Goal: Navigation & Orientation: Find specific page/section

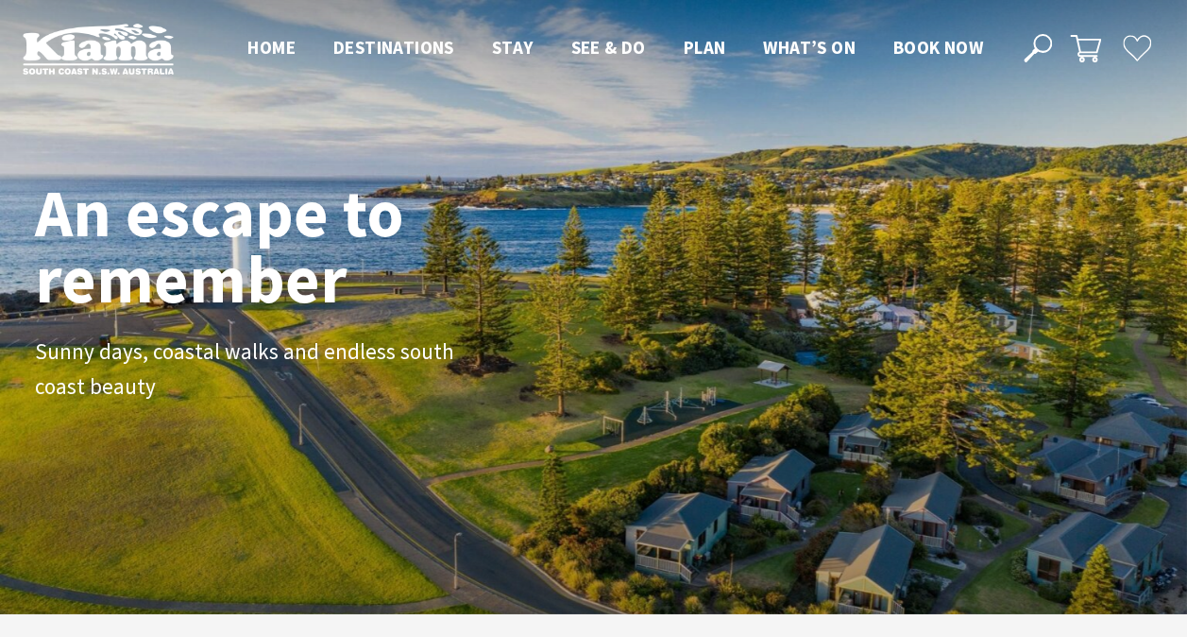
scroll to position [314, 1201]
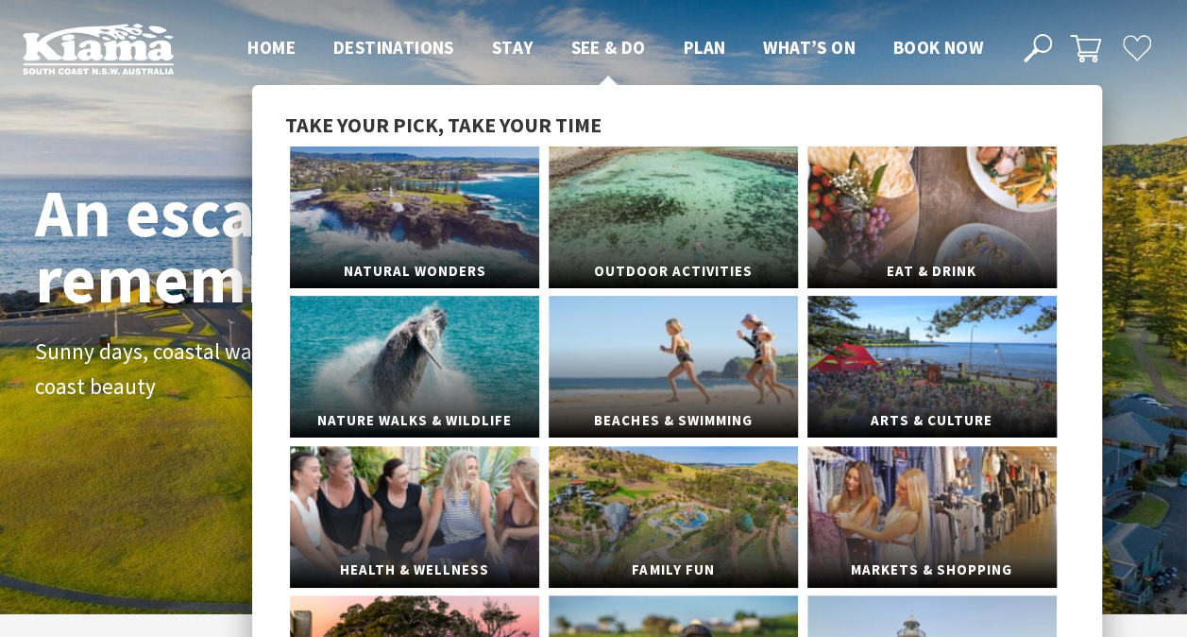
click at [610, 60] on link "See & Do" at bounding box center [608, 48] width 75 height 25
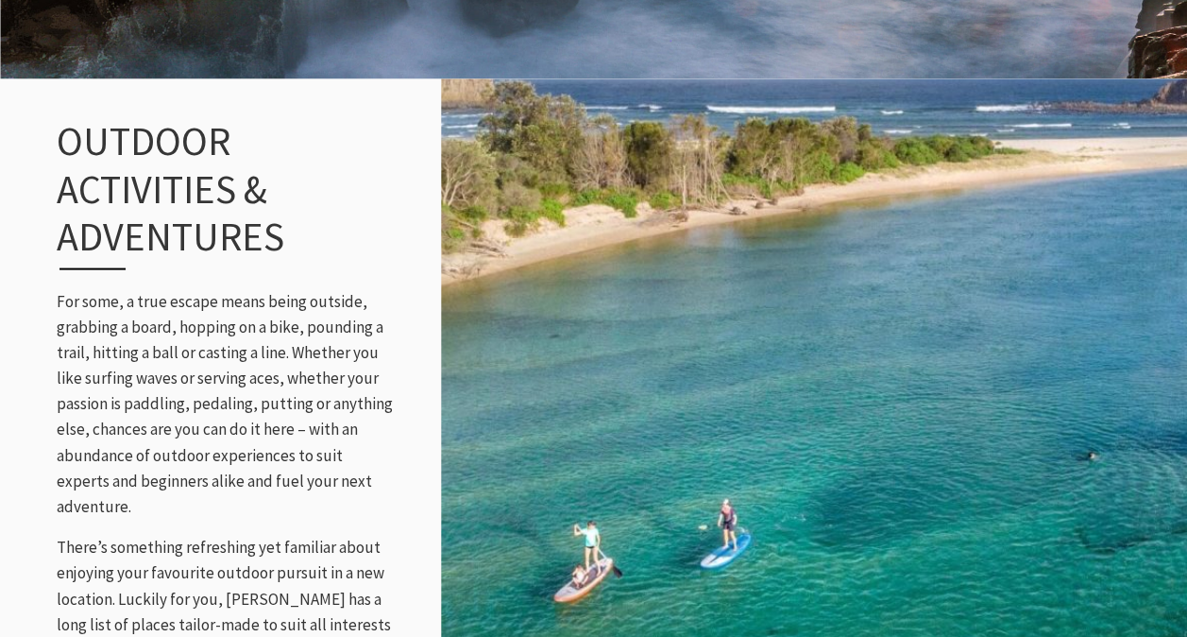
scroll to position [1930, 0]
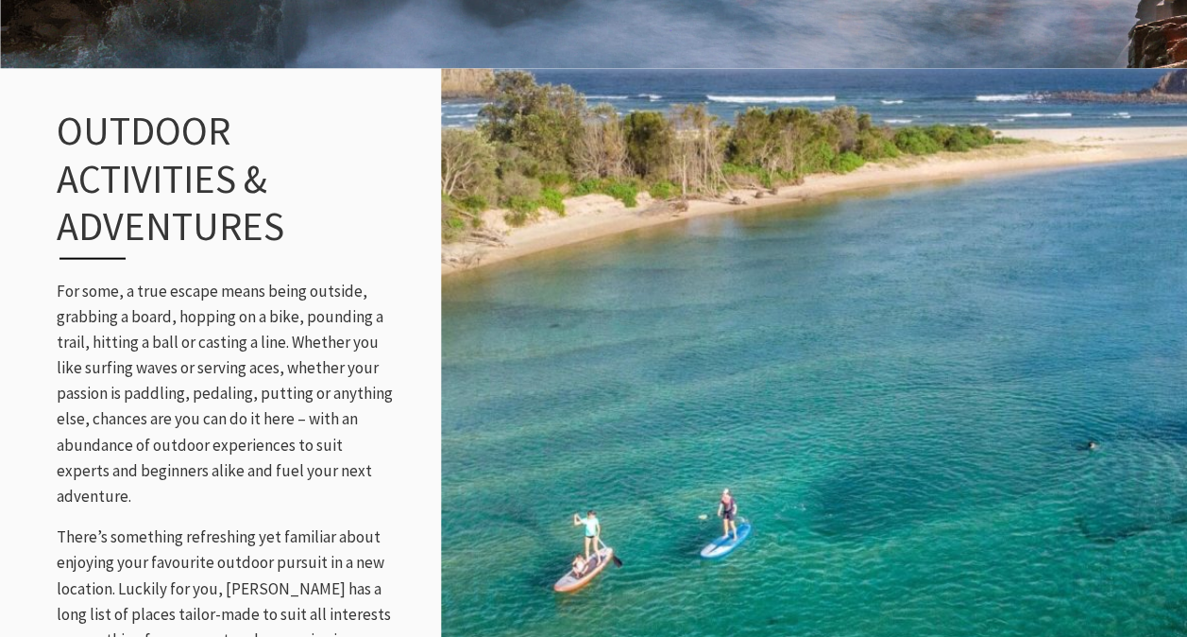
click at [1149, 464] on img at bounding box center [814, 438] width 746 height 746
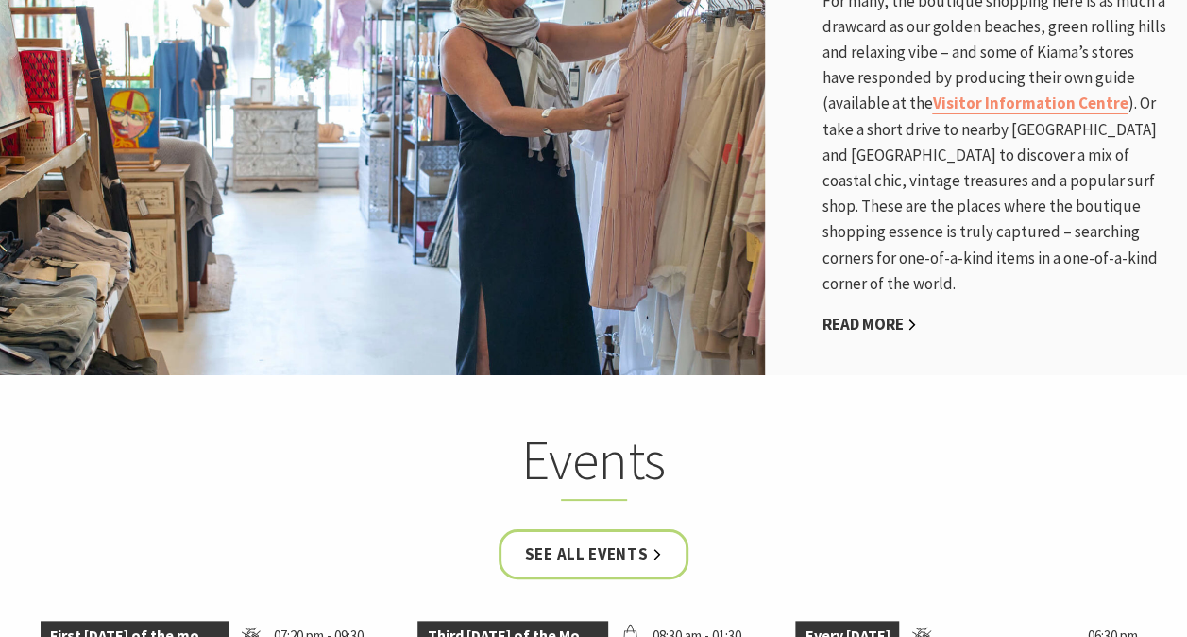
scroll to position [3458, 0]
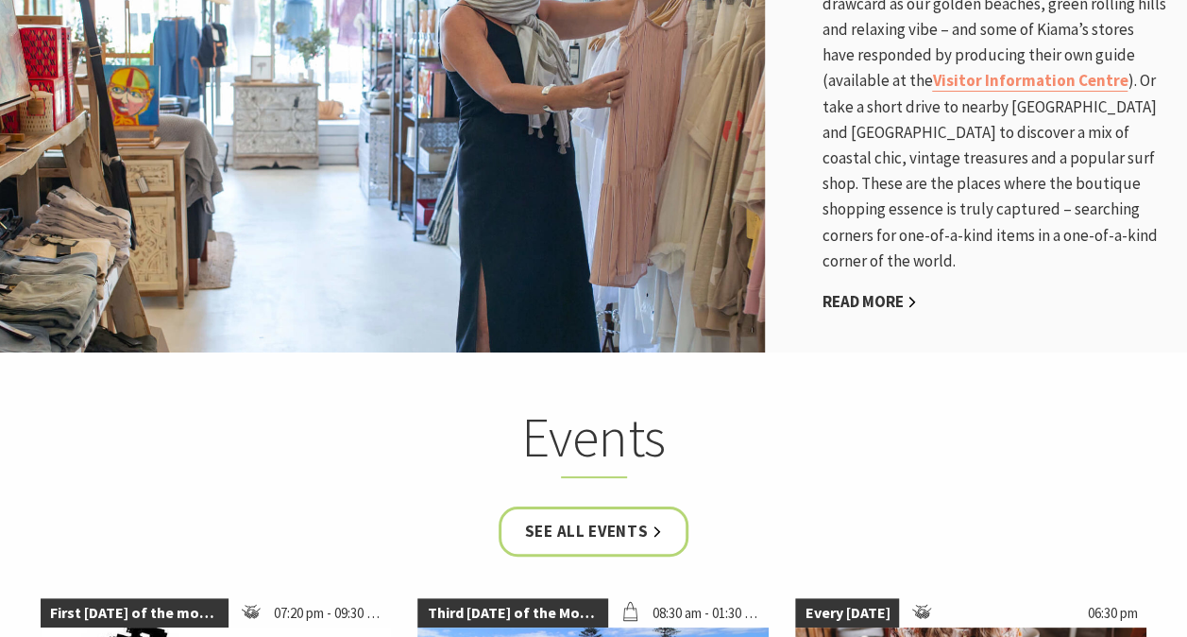
click at [1109, 506] on div "See all Events" at bounding box center [594, 545] width 1134 height 78
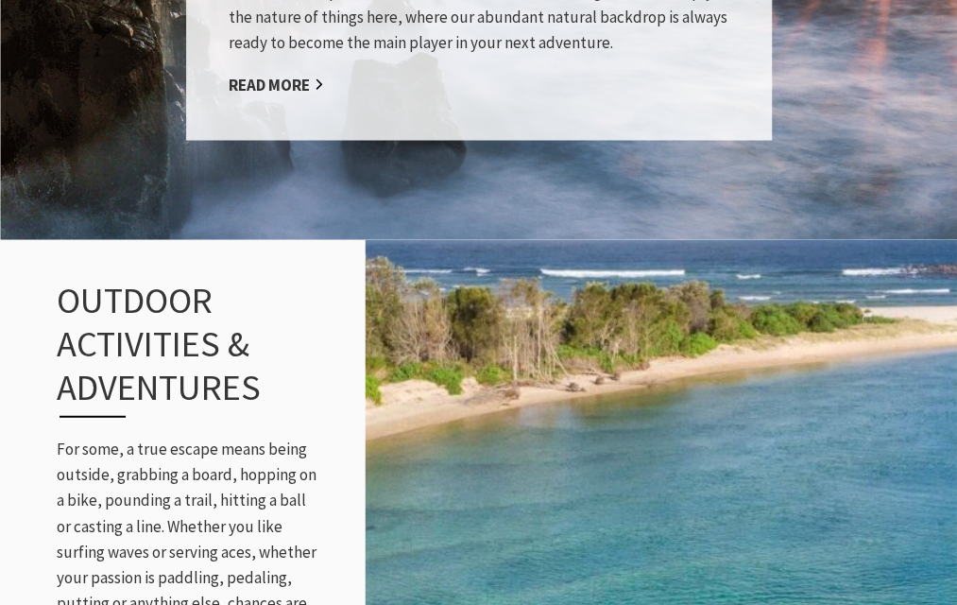
scroll to position [1840, 0]
